Goal: Information Seeking & Learning: Find specific page/section

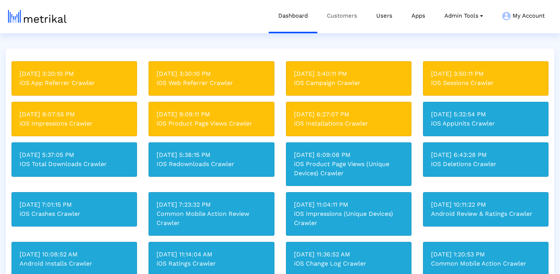
click at [351, 22] on link "Customers" at bounding box center [341, 16] width 49 height 32
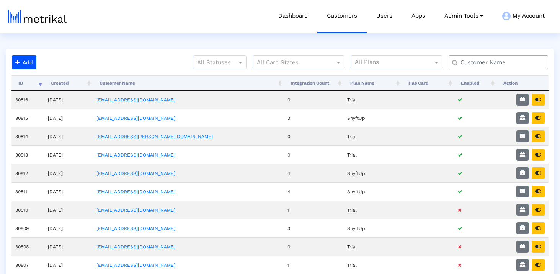
click at [481, 64] on input "text" at bounding box center [500, 63] width 90 height 8
type input "thumbtack"
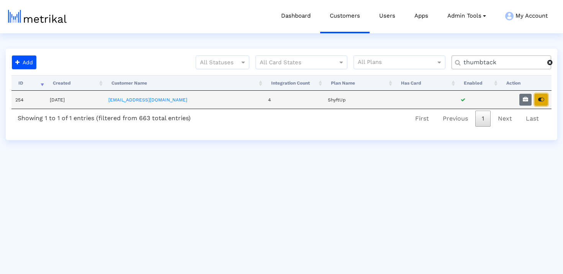
click at [540, 97] on icon "button" at bounding box center [541, 99] width 6 height 5
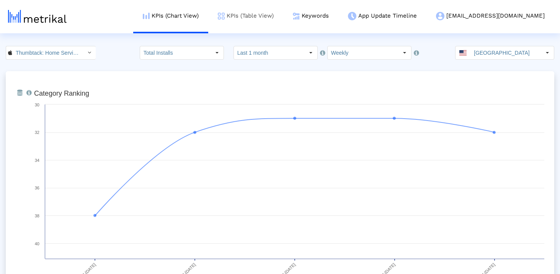
click at [283, 13] on link "KPIs (Table View)" at bounding box center [245, 16] width 75 height 32
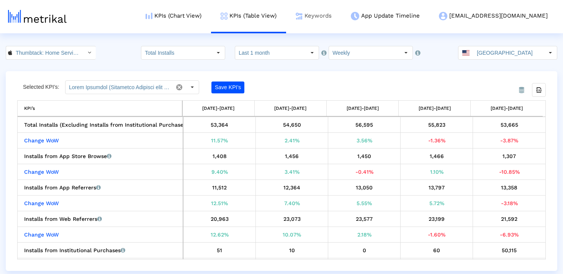
click at [334, 21] on link "Keywords" at bounding box center [313, 16] width 55 height 32
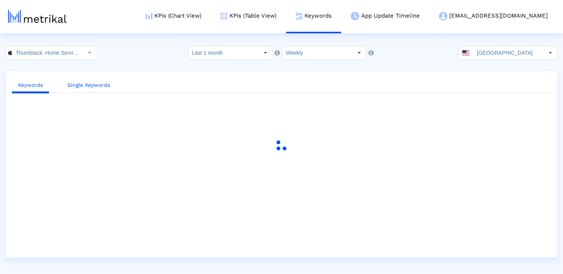
click at [73, 86] on link "Single Keywords" at bounding box center [88, 85] width 55 height 14
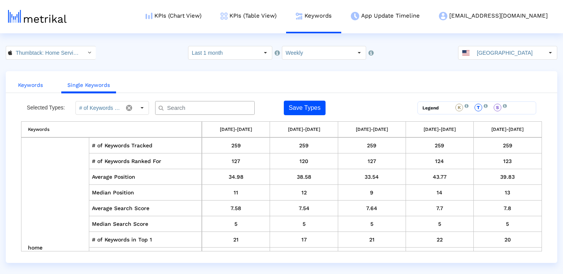
click at [38, 90] on link "Keywords" at bounding box center [30, 85] width 37 height 14
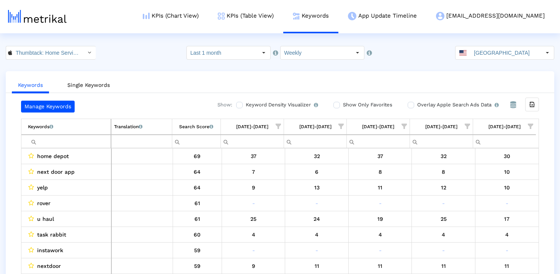
click at [77, 144] on input "Filter cell" at bounding box center [69, 141] width 83 height 13
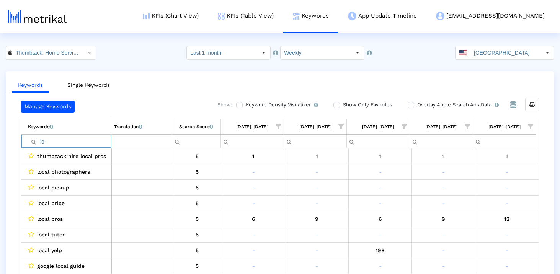
type input "l"
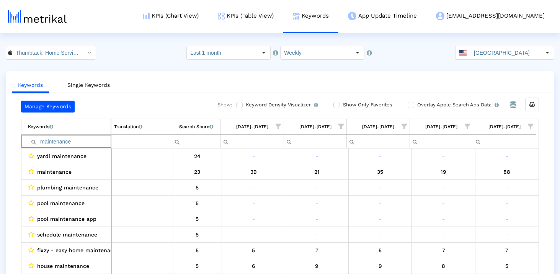
click at [76, 143] on input "maintenance" at bounding box center [69, 141] width 83 height 13
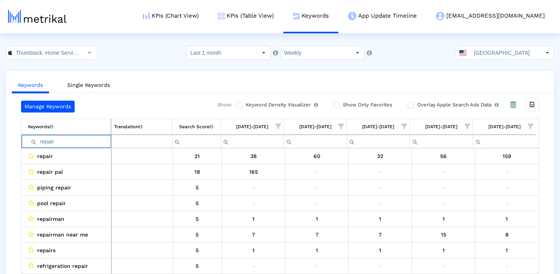
click at [60, 147] on input "repair" at bounding box center [69, 141] width 83 height 13
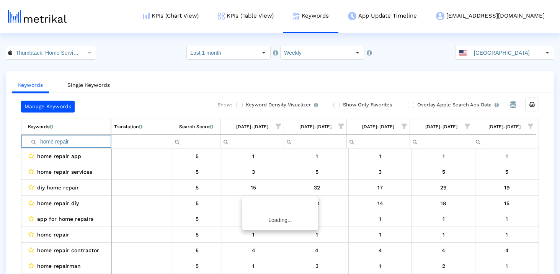
click at [49, 144] on input "home repair" at bounding box center [69, 141] width 83 height 13
type input "-"
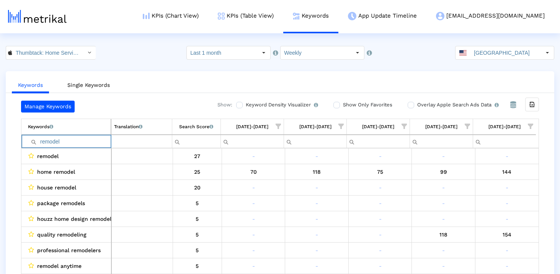
click at [75, 141] on input "remodel" at bounding box center [69, 141] width 83 height 13
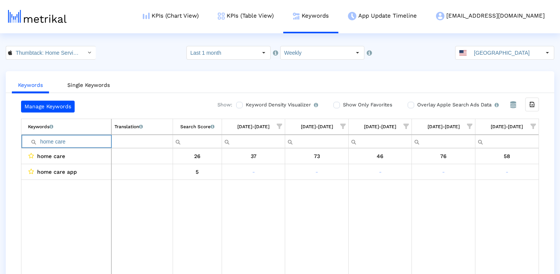
click at [90, 145] on input "home care" at bounding box center [69, 141] width 83 height 13
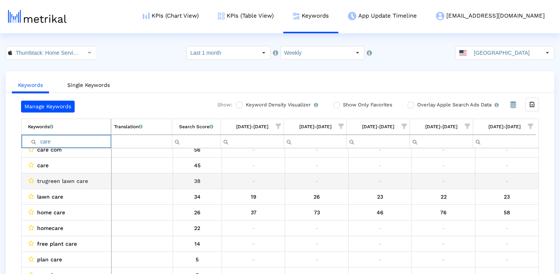
scroll to position [8, 0]
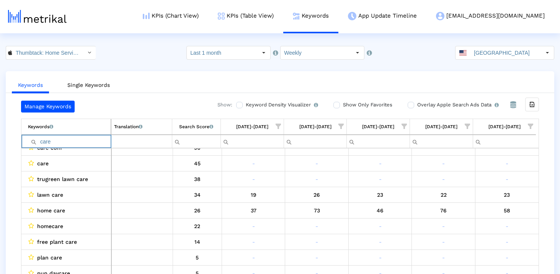
click at [86, 142] on input "care" at bounding box center [69, 141] width 83 height 13
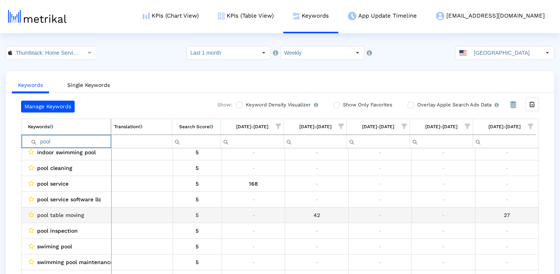
scroll to position [0, 0]
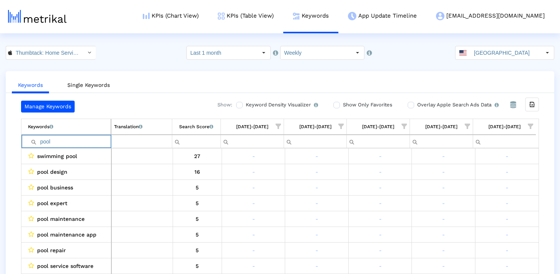
click at [92, 142] on input "pool" at bounding box center [69, 141] width 83 height 13
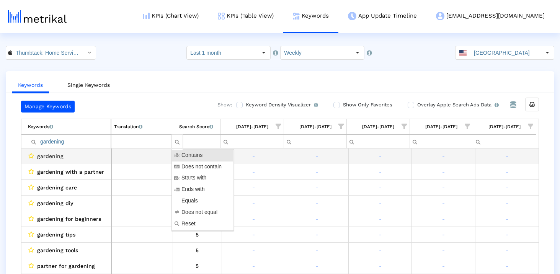
click at [86, 143] on input "gardening" at bounding box center [69, 141] width 83 height 13
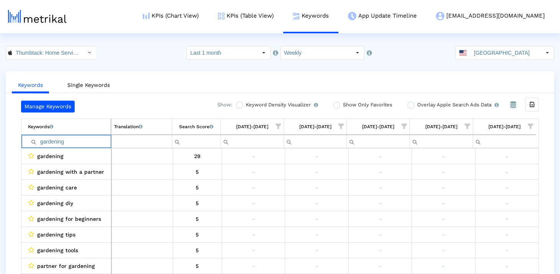
click at [86, 143] on input "gardening" at bounding box center [69, 141] width 83 height 13
click at [79, 141] on input "removal" at bounding box center [69, 141] width 83 height 13
click at [67, 142] on input "pest control" at bounding box center [69, 141] width 83 height 13
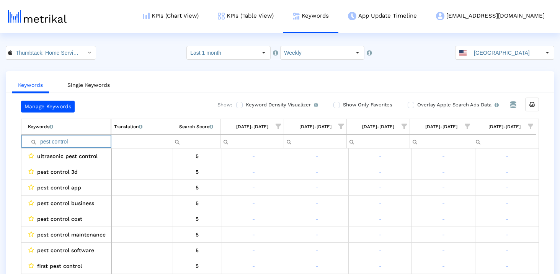
click at [67, 142] on input "pest control" at bounding box center [69, 141] width 83 height 13
click at [60, 139] on input "pest" at bounding box center [69, 141] width 83 height 13
type input "mover"
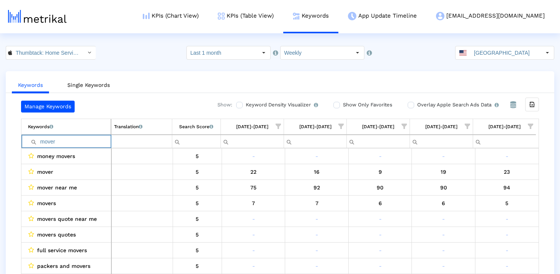
click at [64, 140] on input "mover" at bounding box center [69, 141] width 83 height 13
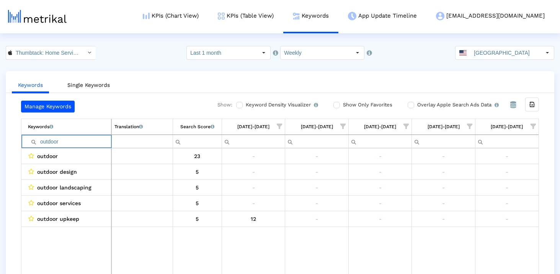
click at [90, 141] on input "outdoor" at bounding box center [69, 141] width 83 height 13
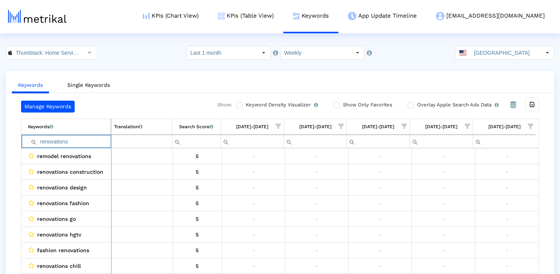
click at [55, 143] on input "renovations" at bounding box center [69, 141] width 83 height 13
click at [88, 144] on input "remodel" at bounding box center [69, 141] width 83 height 13
paste input "Home Services"
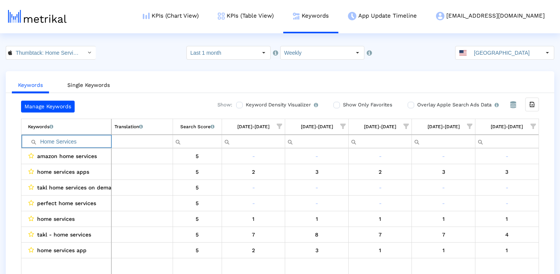
scroll to position [15, 0]
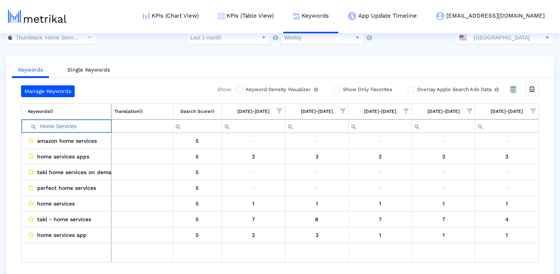
click at [70, 129] on input "Home Services" at bounding box center [69, 126] width 83 height 13
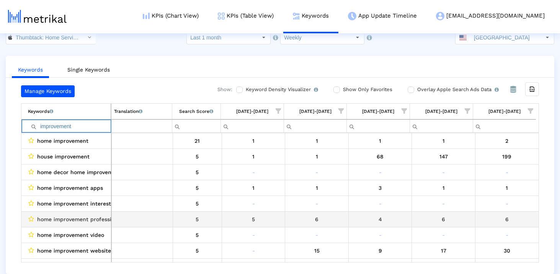
scroll to position [0, 0]
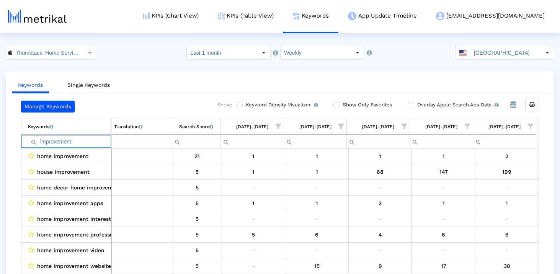
click at [57, 145] on input "improvement" at bounding box center [69, 141] width 83 height 13
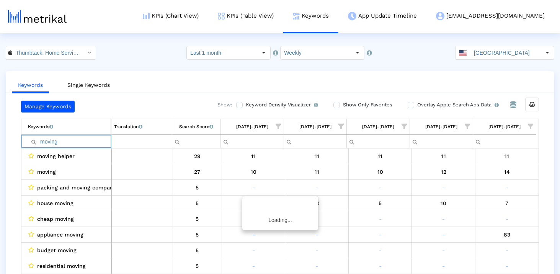
type input "moving"
